Goal: Book appointment/travel/reservation

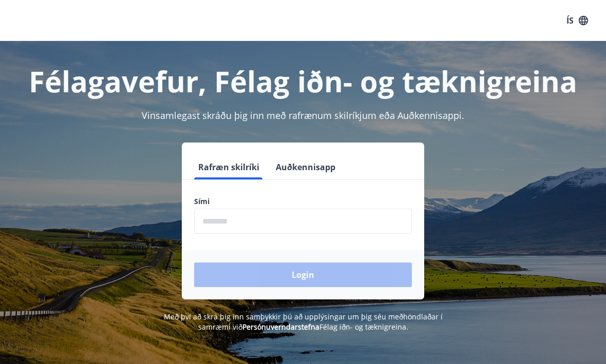
click at [266, 221] on input "phone" at bounding box center [303, 221] width 218 height 25
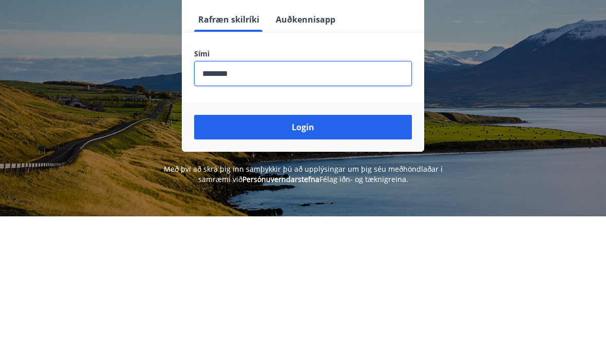
click at [310, 263] on button "Login" at bounding box center [303, 275] width 218 height 25
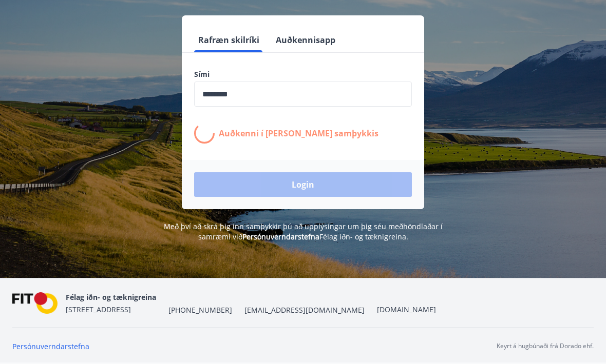
scroll to position [161, 0]
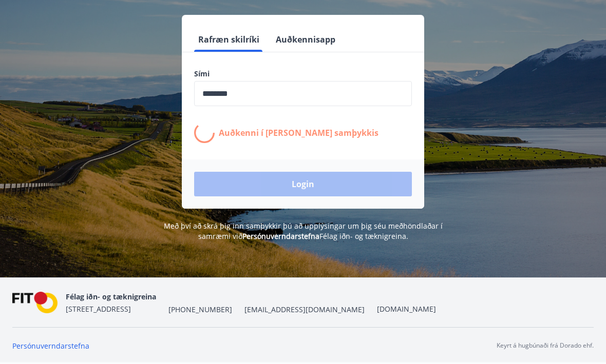
click at [312, 160] on div "Login" at bounding box center [303, 184] width 242 height 49
click at [301, 160] on div "Login" at bounding box center [303, 184] width 242 height 49
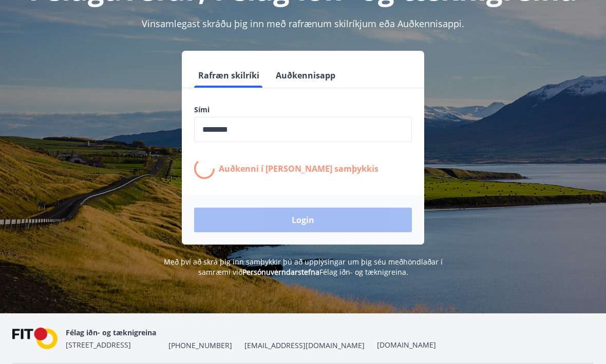
scroll to position [93, 0]
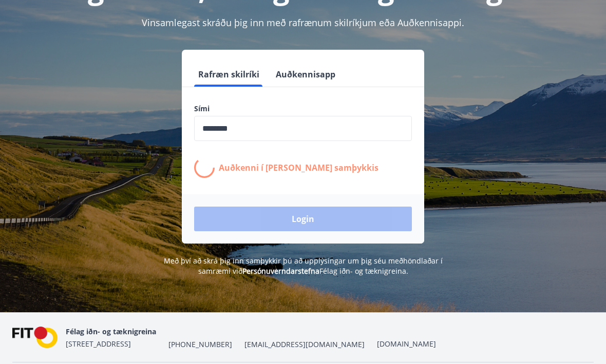
click at [235, 81] on button "Rafræn skilríki" at bounding box center [228, 74] width 69 height 25
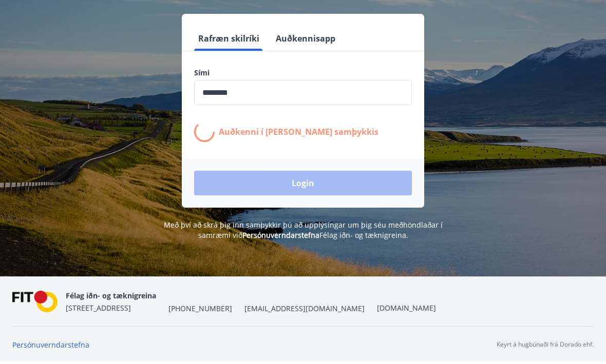
scroll to position [127, 0]
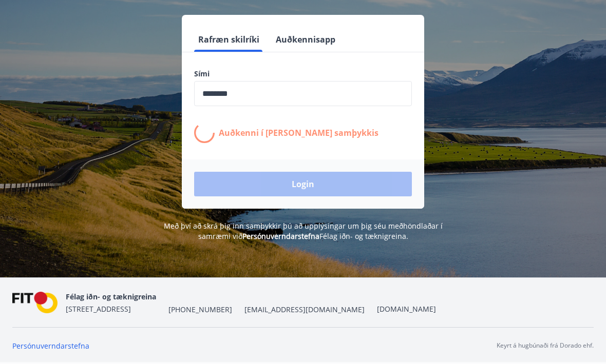
click at [309, 182] on div "Login" at bounding box center [303, 184] width 242 height 49
click at [382, 158] on form "Rafræn skilríki Auðkennisapp Sími ​ Auðkenni í síma bíður samþykkis Login" at bounding box center [303, 119] width 242 height 182
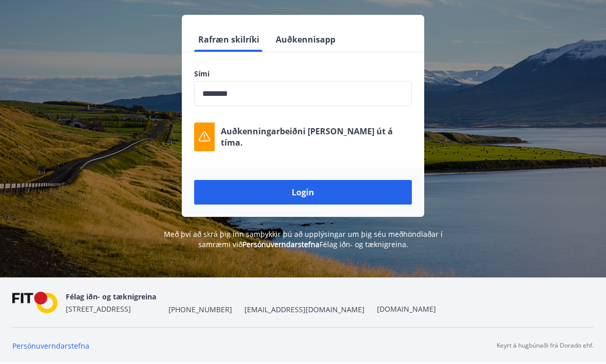
click at [214, 93] on input "phone" at bounding box center [303, 94] width 218 height 25
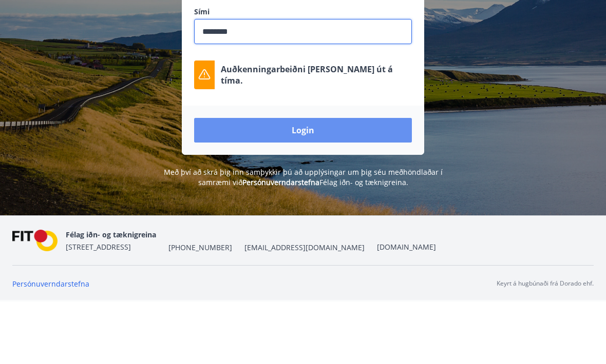
click at [304, 181] on button "Login" at bounding box center [303, 193] width 218 height 25
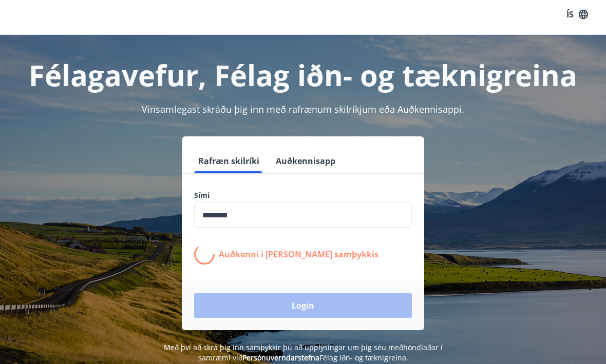
scroll to position [0, 0]
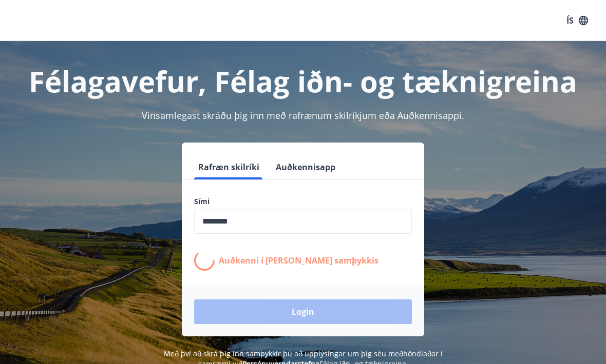
click at [236, 170] on button "Rafræn skilríki" at bounding box center [228, 167] width 69 height 25
click at [238, 171] on button "Rafræn skilríki" at bounding box center [228, 167] width 69 height 25
click at [222, 221] on input "phone" at bounding box center [303, 221] width 218 height 25
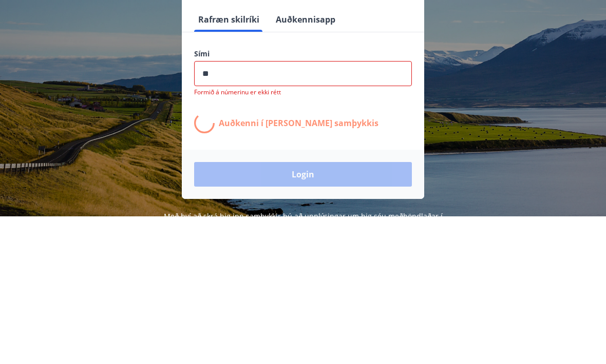
type input "*"
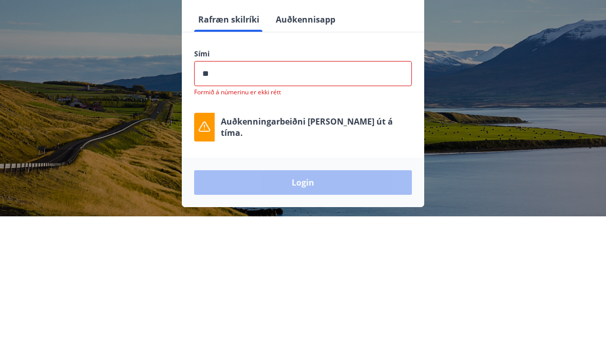
type input "*"
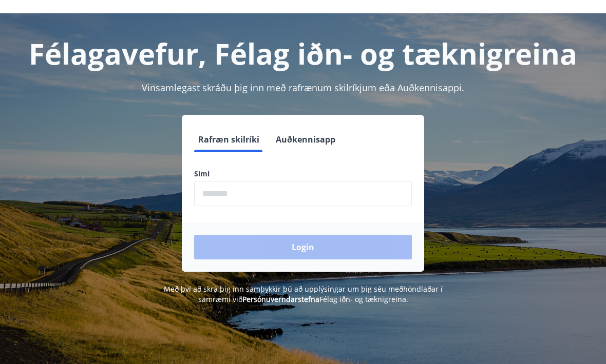
scroll to position [28, 0]
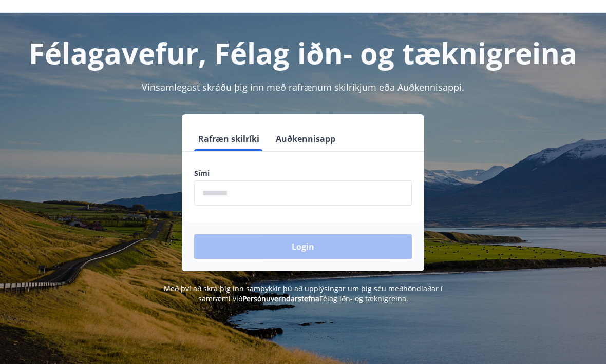
click at [241, 195] on input "phone" at bounding box center [303, 193] width 218 height 25
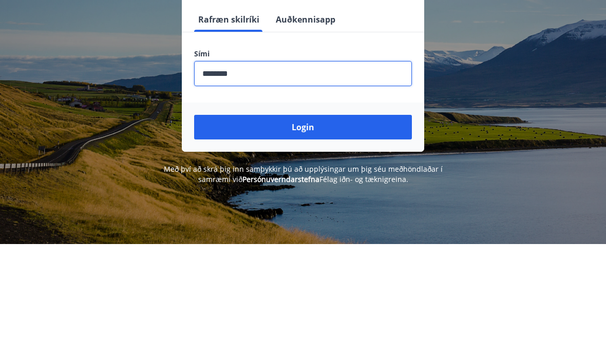
type input "********"
click at [307, 235] on button "Login" at bounding box center [303, 247] width 218 height 25
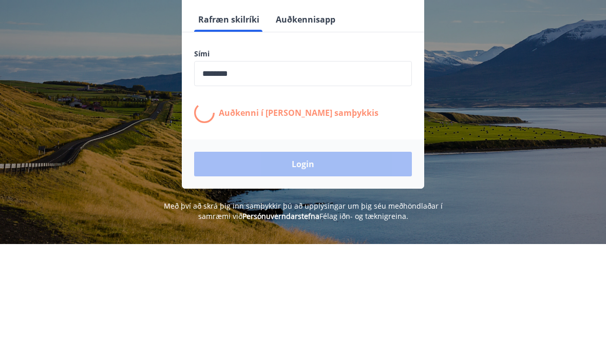
scroll to position [148, 0]
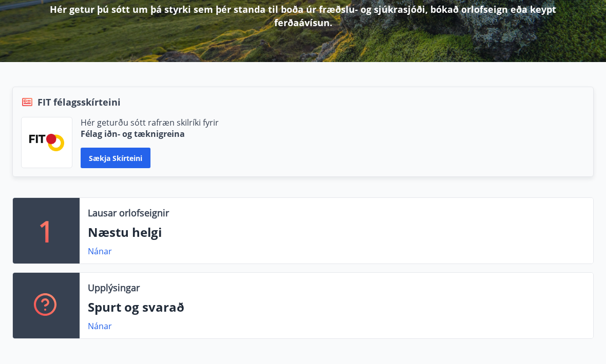
scroll to position [177, 0]
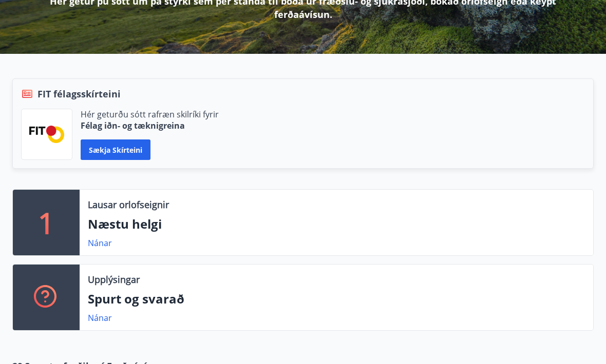
click at [137, 222] on p "Næstu helgi" at bounding box center [336, 224] width 497 height 17
click at [122, 222] on p "Næstu helgi" at bounding box center [336, 224] width 497 height 17
click at [108, 241] on link "Nánar" at bounding box center [100, 243] width 24 height 11
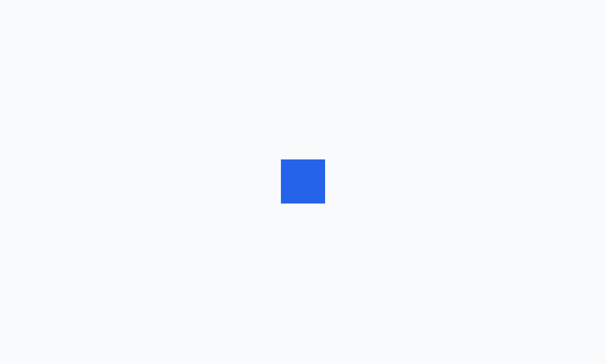
scroll to position [1, 0]
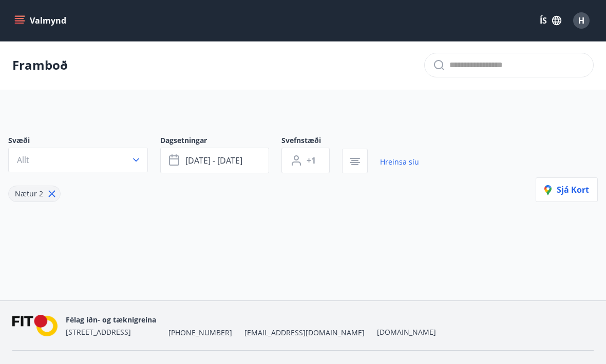
type input "*"
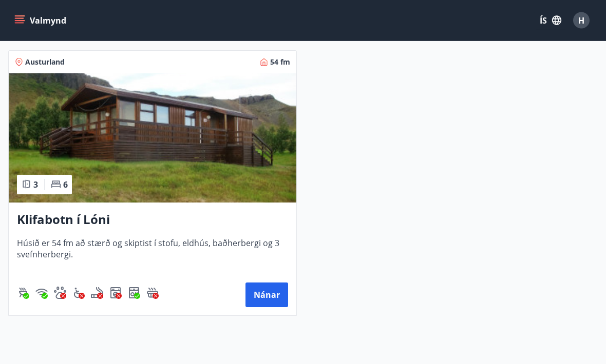
scroll to position [255, 0]
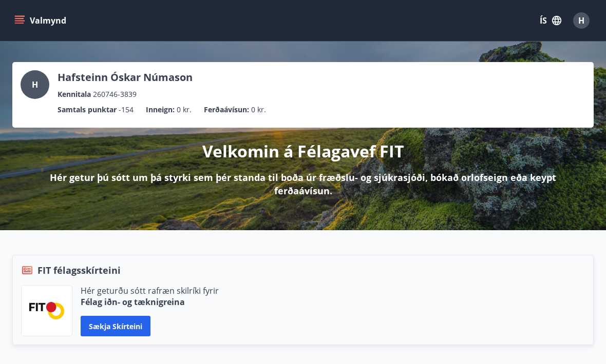
click at [17, 22] on icon "menu" at bounding box center [19, 20] width 10 height 10
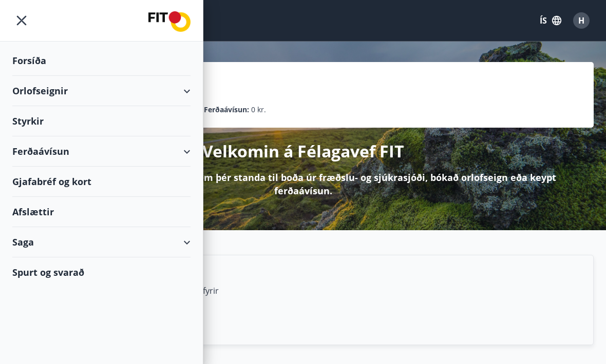
click at [32, 89] on div "Orlofseignir" at bounding box center [101, 91] width 178 height 30
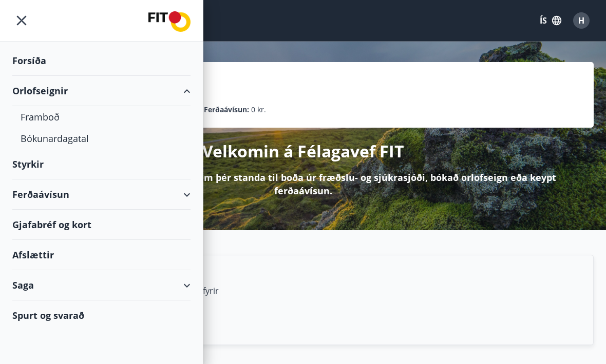
click at [42, 138] on div "Bókunardagatal" at bounding box center [102, 139] width 162 height 22
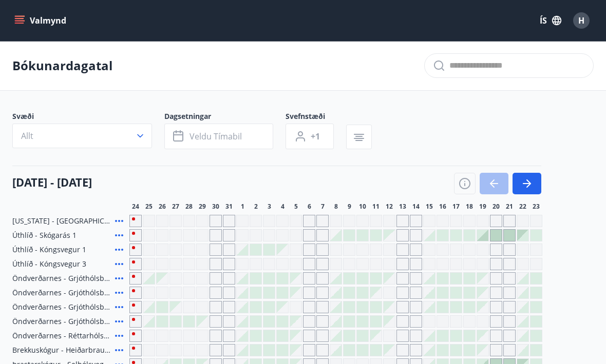
click at [24, 135] on span "Allt" at bounding box center [27, 135] width 12 height 11
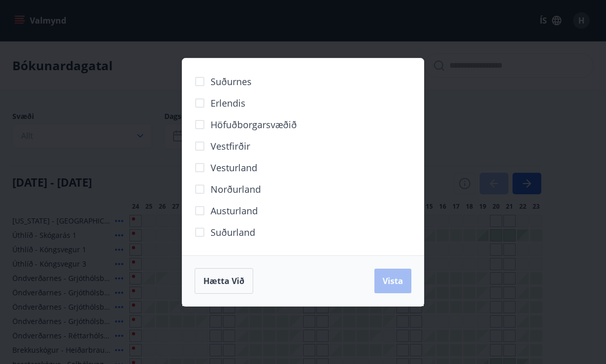
click at [236, 170] on span "Vesturland" at bounding box center [233, 167] width 47 height 13
click at [351, 181] on div "Norðurland" at bounding box center [303, 190] width 217 height 22
click at [227, 280] on span "Hætta við" at bounding box center [223, 281] width 41 height 11
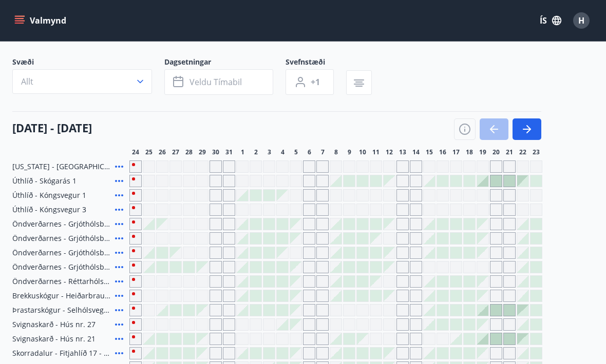
scroll to position [49, 0]
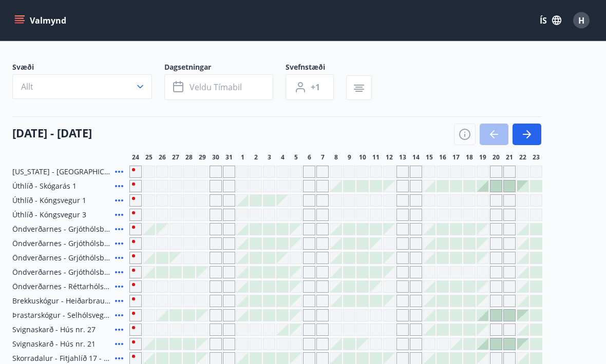
click at [206, 86] on span "Veldu tímabil" at bounding box center [215, 87] width 52 height 11
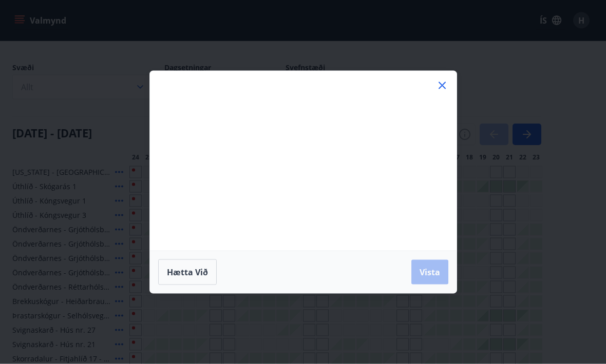
scroll to position [49, 0]
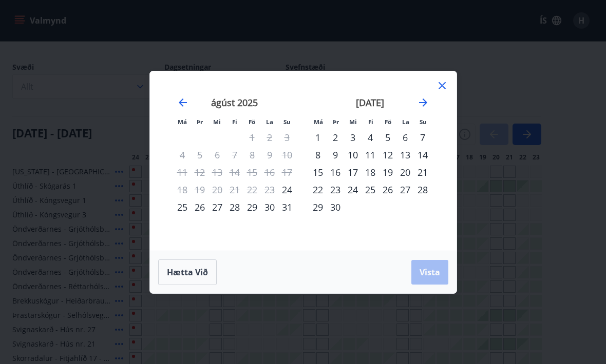
click at [374, 137] on div "4" at bounding box center [369, 137] width 17 height 17
click at [340, 157] on div "9" at bounding box center [334, 154] width 17 height 17
click at [428, 101] on icon "Move forward to switch to the next month." at bounding box center [423, 102] width 12 height 12
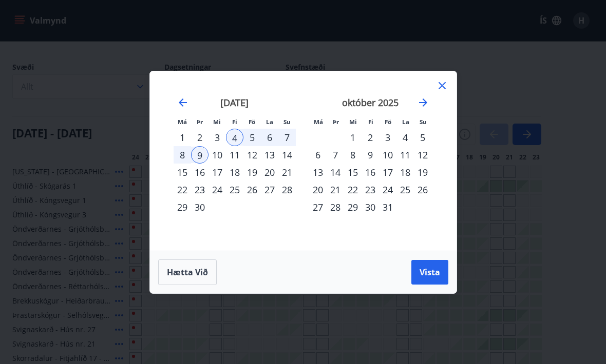
click at [435, 272] on span "Vista" at bounding box center [429, 272] width 21 height 11
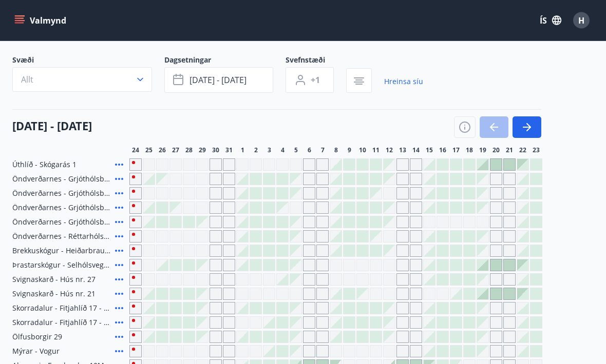
scroll to position [56, 0]
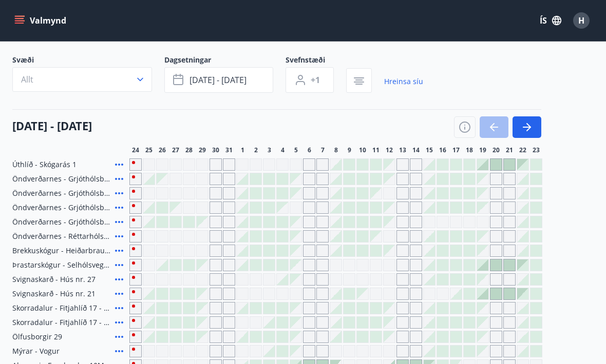
click at [410, 79] on link "Hreinsa síu" at bounding box center [403, 81] width 39 height 23
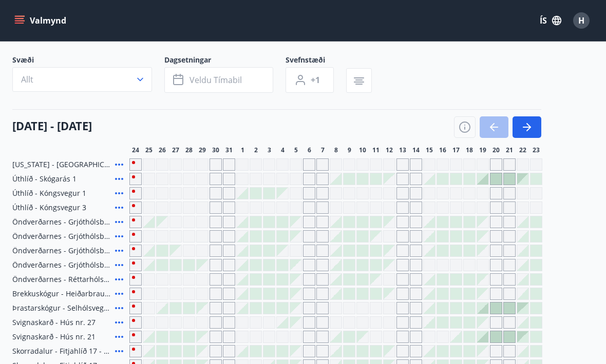
click at [403, 79] on div "Svæði Allt Dagsetningar Veldu tímabil Svefnstæði +1" at bounding box center [302, 76] width 581 height 42
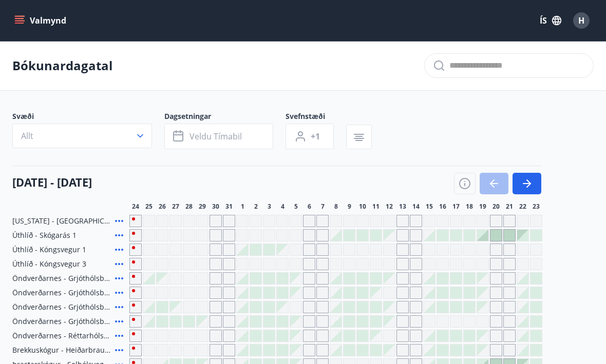
click at [33, 18] on button "Valmynd" at bounding box center [41, 20] width 58 height 18
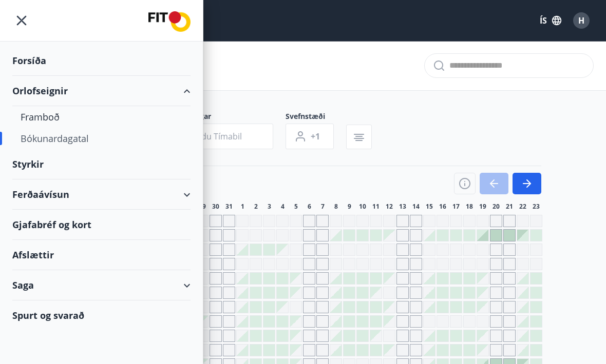
click at [20, 58] on div "Forsíða" at bounding box center [101, 61] width 178 height 30
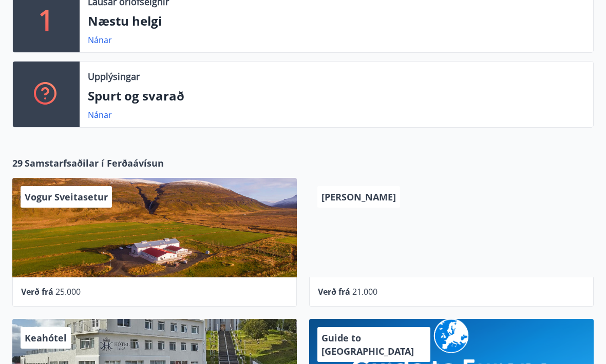
scroll to position [380, 0]
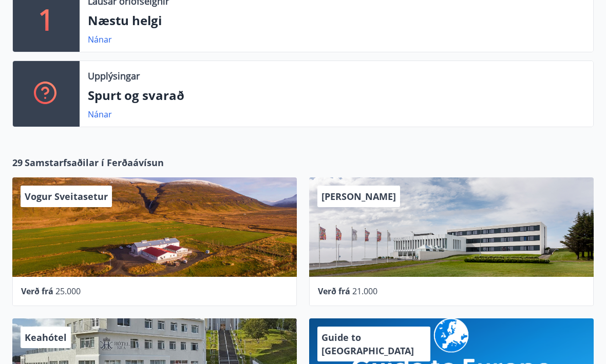
click at [122, 79] on p "Upplýsingar" at bounding box center [114, 75] width 52 height 13
click at [135, 95] on p "Spurt og svarað" at bounding box center [336, 95] width 497 height 17
click at [126, 98] on p "Spurt og svarað" at bounding box center [336, 95] width 497 height 17
click at [101, 116] on link "Nánar" at bounding box center [100, 114] width 24 height 11
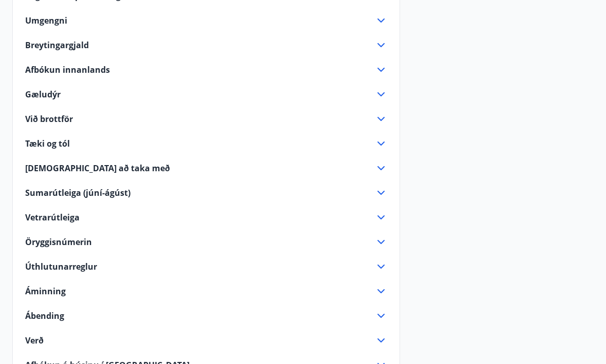
scroll to position [174, 0]
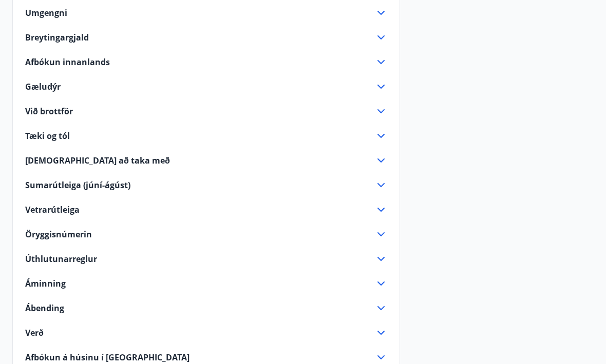
click at [73, 262] on span "Úthlutunarreglur" at bounding box center [61, 259] width 72 height 11
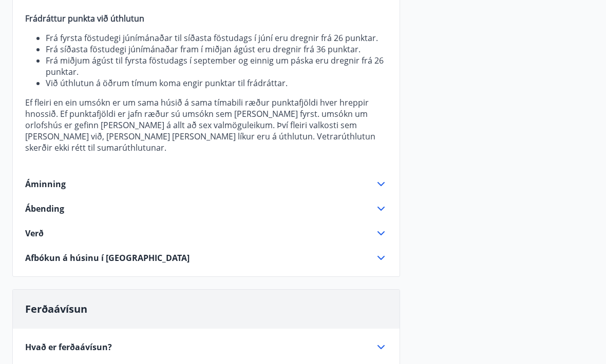
scroll to position [551, 0]
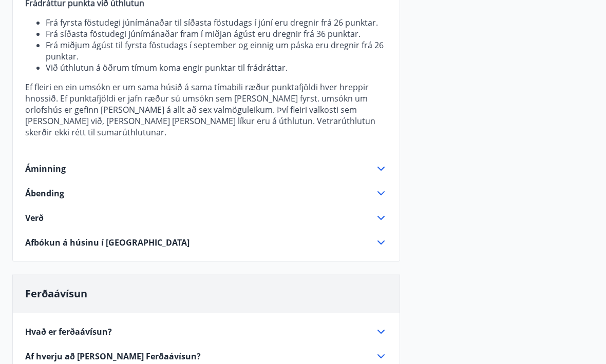
click at [30, 213] on span "Verð" at bounding box center [34, 218] width 18 height 11
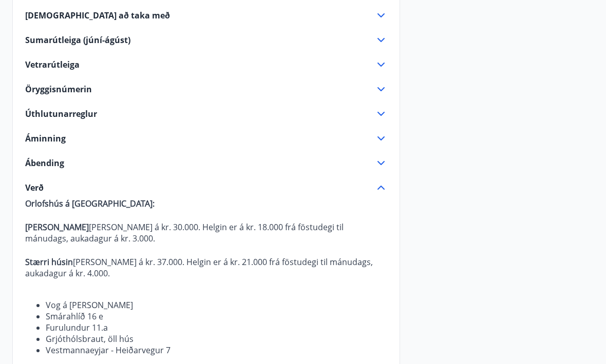
scroll to position [316, 0]
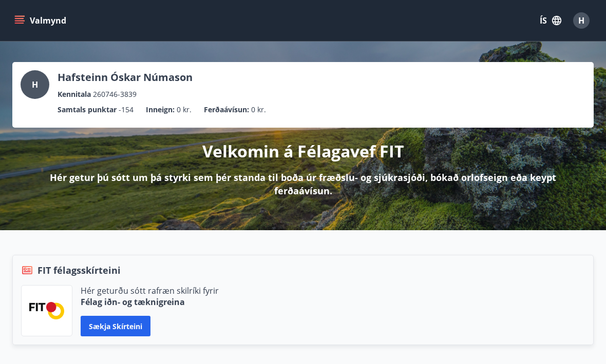
click at [33, 83] on span "H" at bounding box center [35, 84] width 6 height 11
click at [78, 80] on p "Hafsteinn Óskar Númason" at bounding box center [124, 77] width 135 height 14
click at [530, 96] on div "H Hafsteinn Óskar Númason Kennitala 260746-3839" at bounding box center [303, 85] width 565 height 30
click at [441, 109] on ul "Samtals punktar -154 Inneign : 0 kr. Ferðaávísun : 0 kr." at bounding box center [303, 110] width 565 height 20
click at [584, 22] on span "H" at bounding box center [581, 20] width 6 height 11
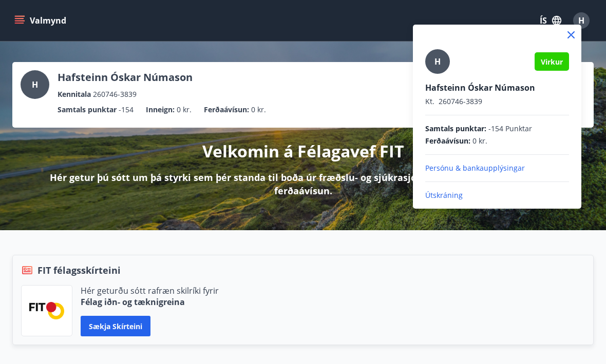
click at [444, 199] on p "Útskráning" at bounding box center [497, 195] width 144 height 10
click at [447, 196] on p "Útskráning" at bounding box center [497, 195] width 144 height 10
